Goal: Consume media (video, audio): Consume media (video, audio)

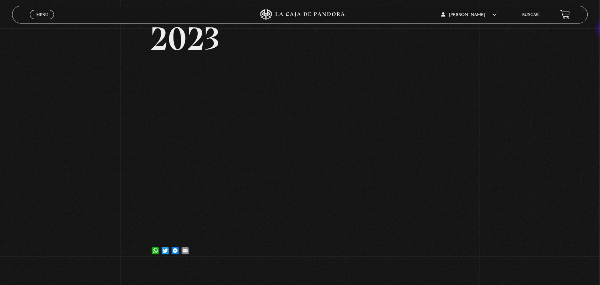
scroll to position [50, 0]
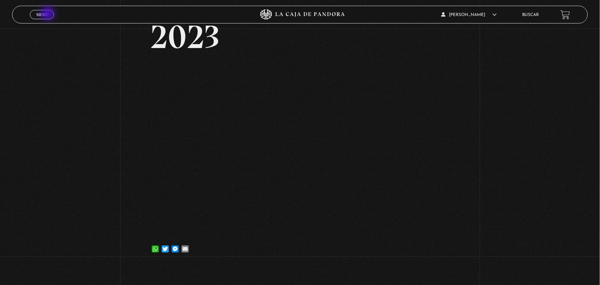
click at [49, 14] on link "Menu Cerrar" at bounding box center [42, 14] width 24 height 9
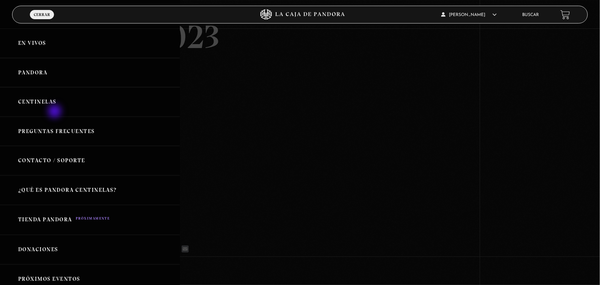
click at [55, 112] on link "Centinelas" at bounding box center [90, 101] width 180 height 29
click at [56, 109] on link "Centinelas" at bounding box center [90, 101] width 180 height 29
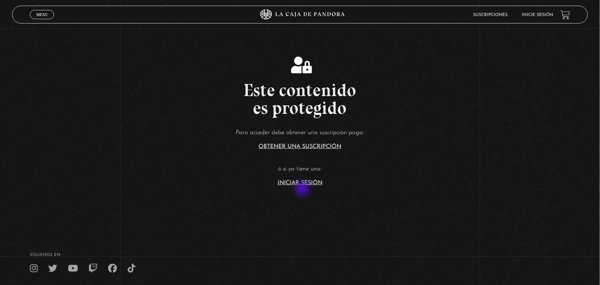
click at [303, 189] on section "Este contenido es protegido Para acceder debe obtener una suscripción paga: Obt…" at bounding box center [300, 114] width 600 height 228
click at [299, 182] on link "Iniciar Sesión" at bounding box center [299, 183] width 45 height 6
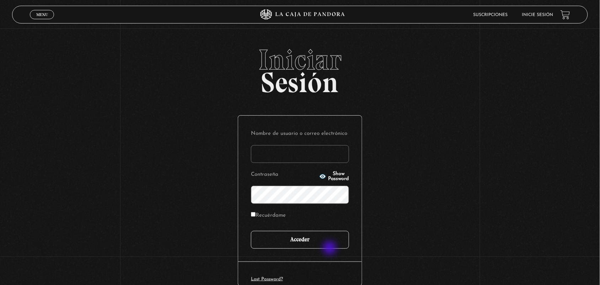
type input "ANGE-LU"
click at [329, 244] on input "Acceder" at bounding box center [300, 240] width 98 height 18
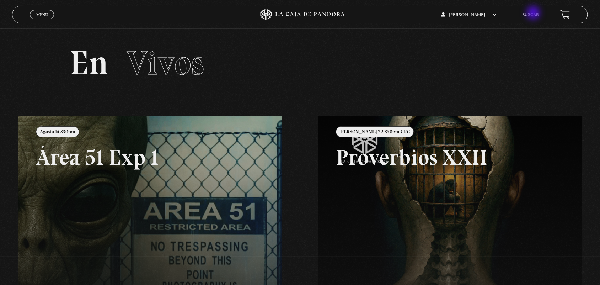
click at [534, 14] on link "Buscar" at bounding box center [530, 15] width 17 height 4
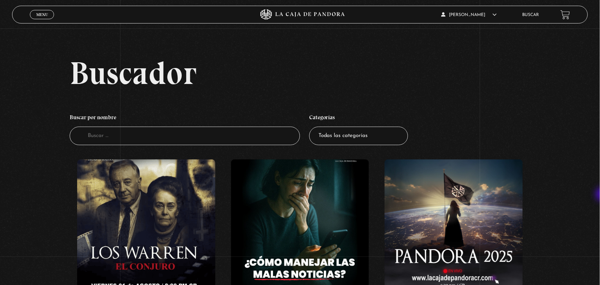
scroll to position [249, 0]
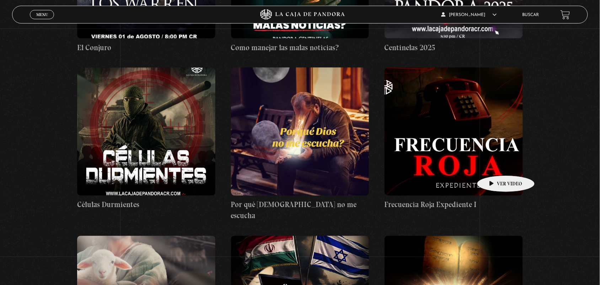
click at [495, 164] on figure at bounding box center [453, 132] width 138 height 128
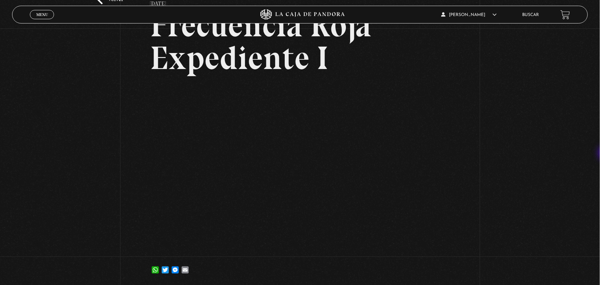
scroll to position [68, 0]
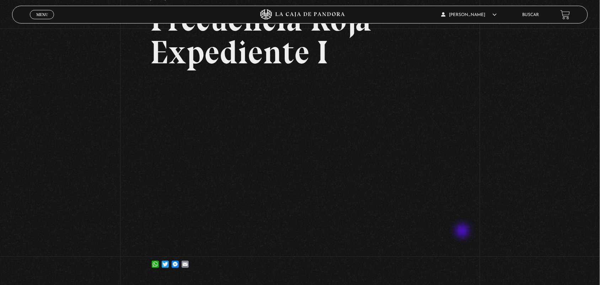
click at [463, 231] on div "Volver [DATE] Frecuencia Roja Expediente I WhatsApp Twitter Messenger Email" at bounding box center [300, 121] width 600 height 320
click at [255, 11] on icon at bounding box center [300, 14] width 180 height 11
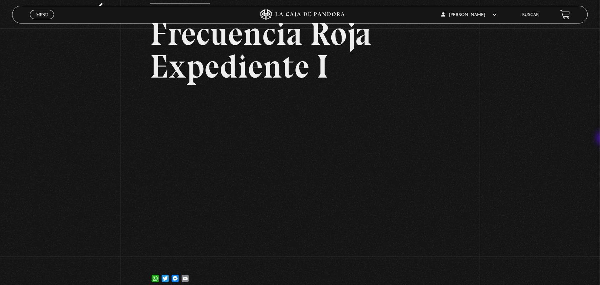
scroll to position [76, 0]
